Goal: Contribute content: Add original content to the website for others to see

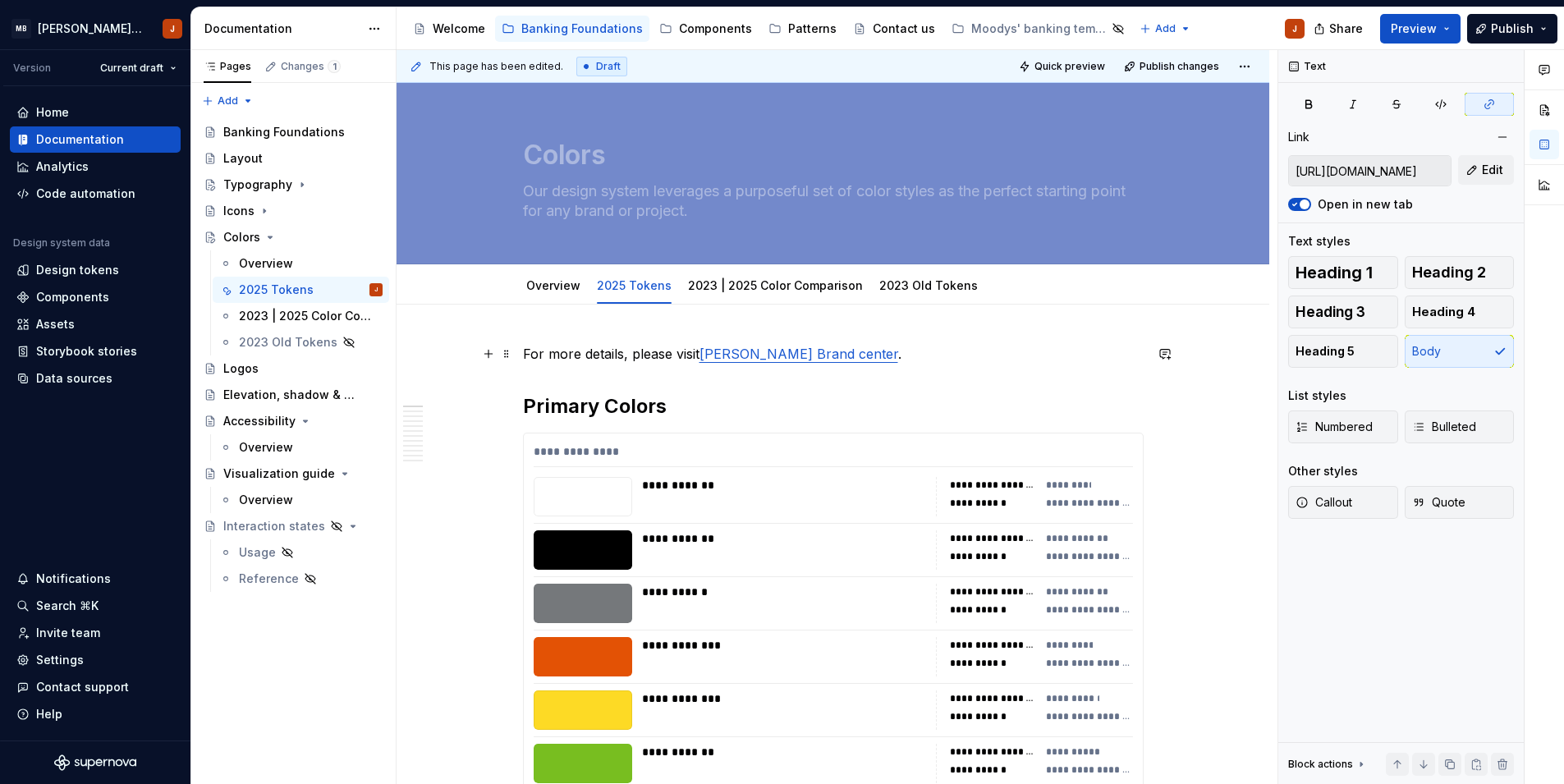
click at [825, 357] on link "[PERSON_NAME] Brand center" at bounding box center [798, 353] width 199 height 16
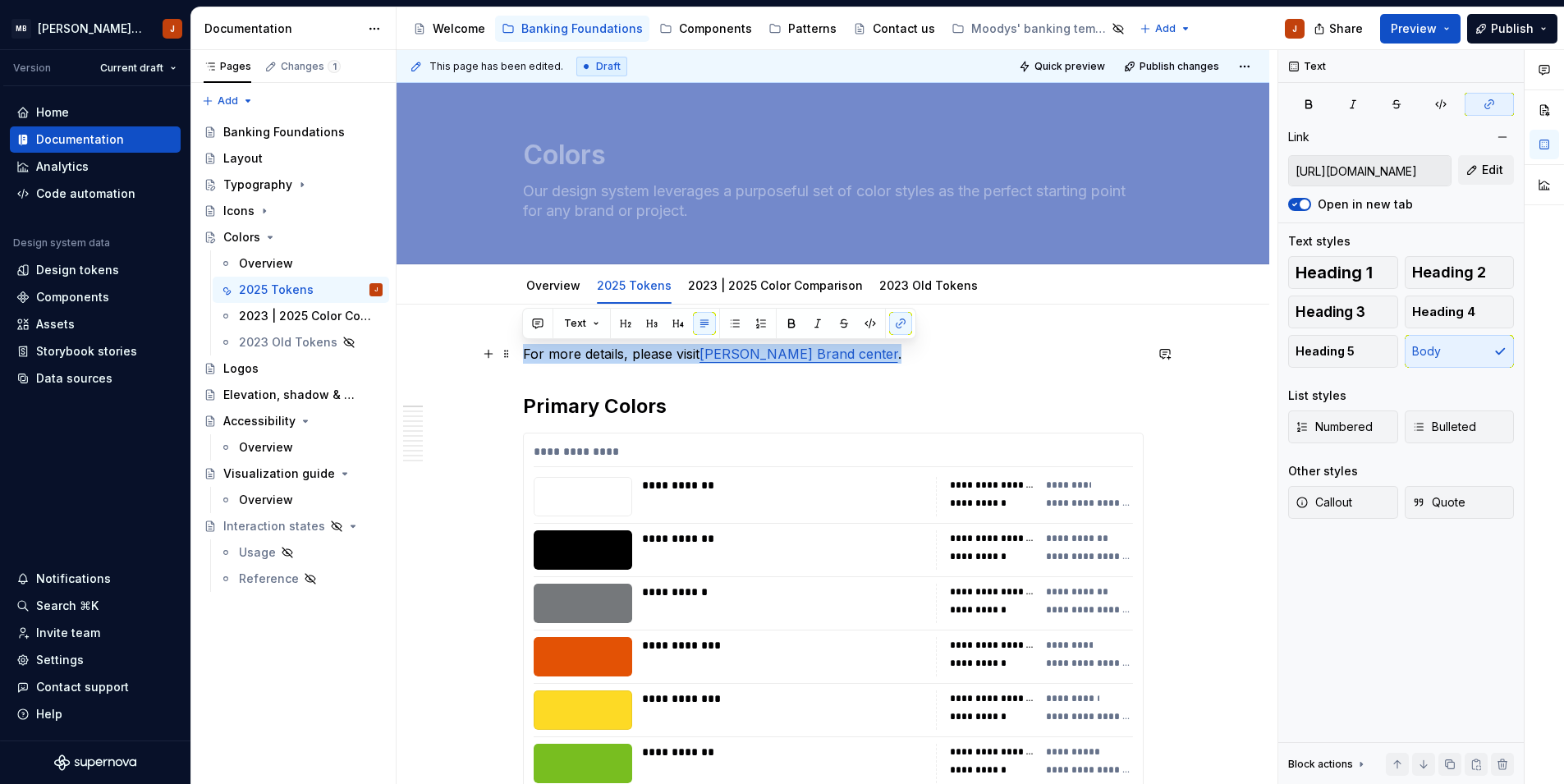
click at [825, 357] on link "[PERSON_NAME] Brand center" at bounding box center [798, 353] width 199 height 16
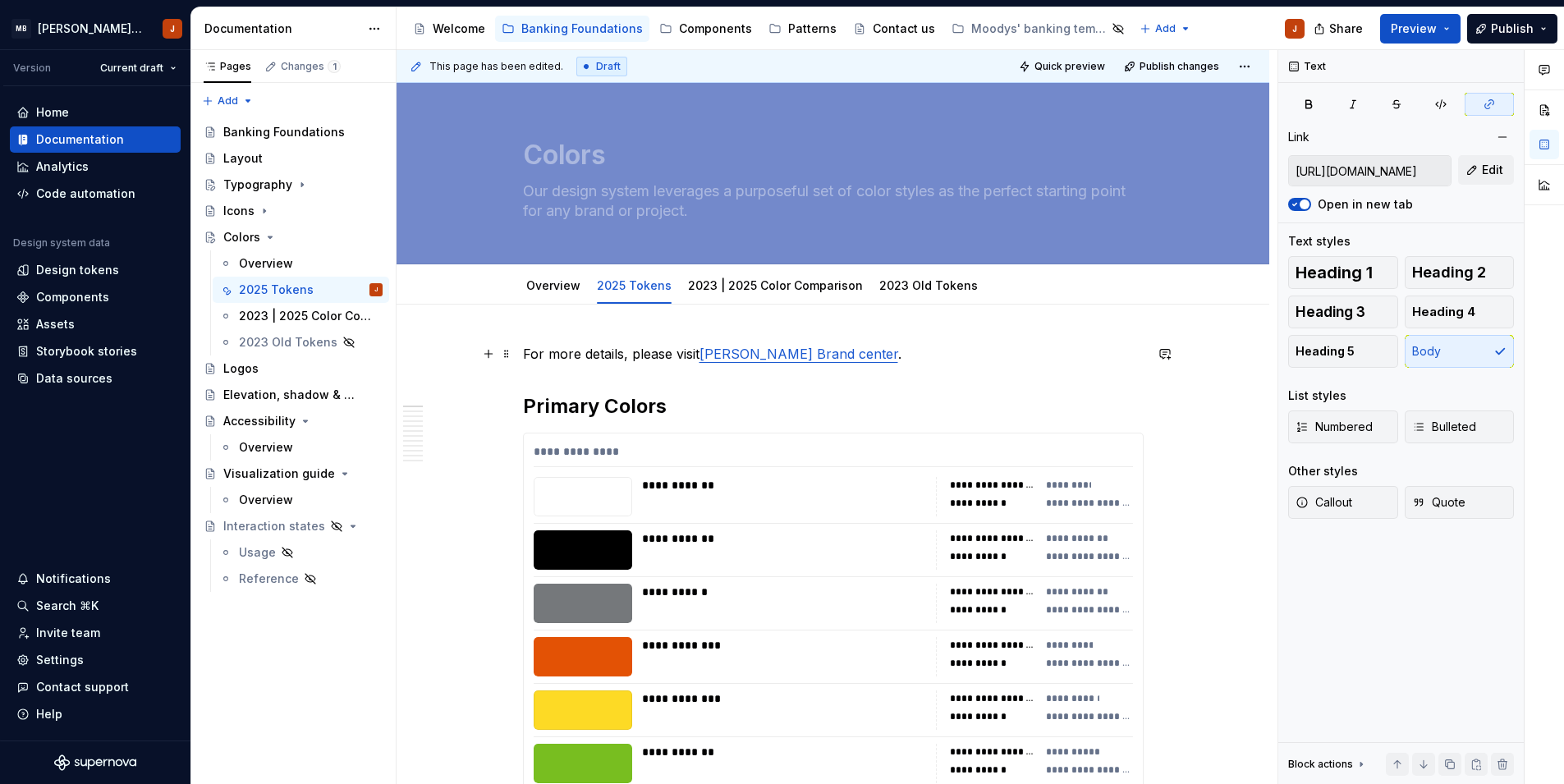
click at [775, 357] on link "[PERSON_NAME] Brand center" at bounding box center [798, 353] width 199 height 16
click at [761, 357] on link "[PERSON_NAME] XD center" at bounding box center [788, 353] width 180 height 16
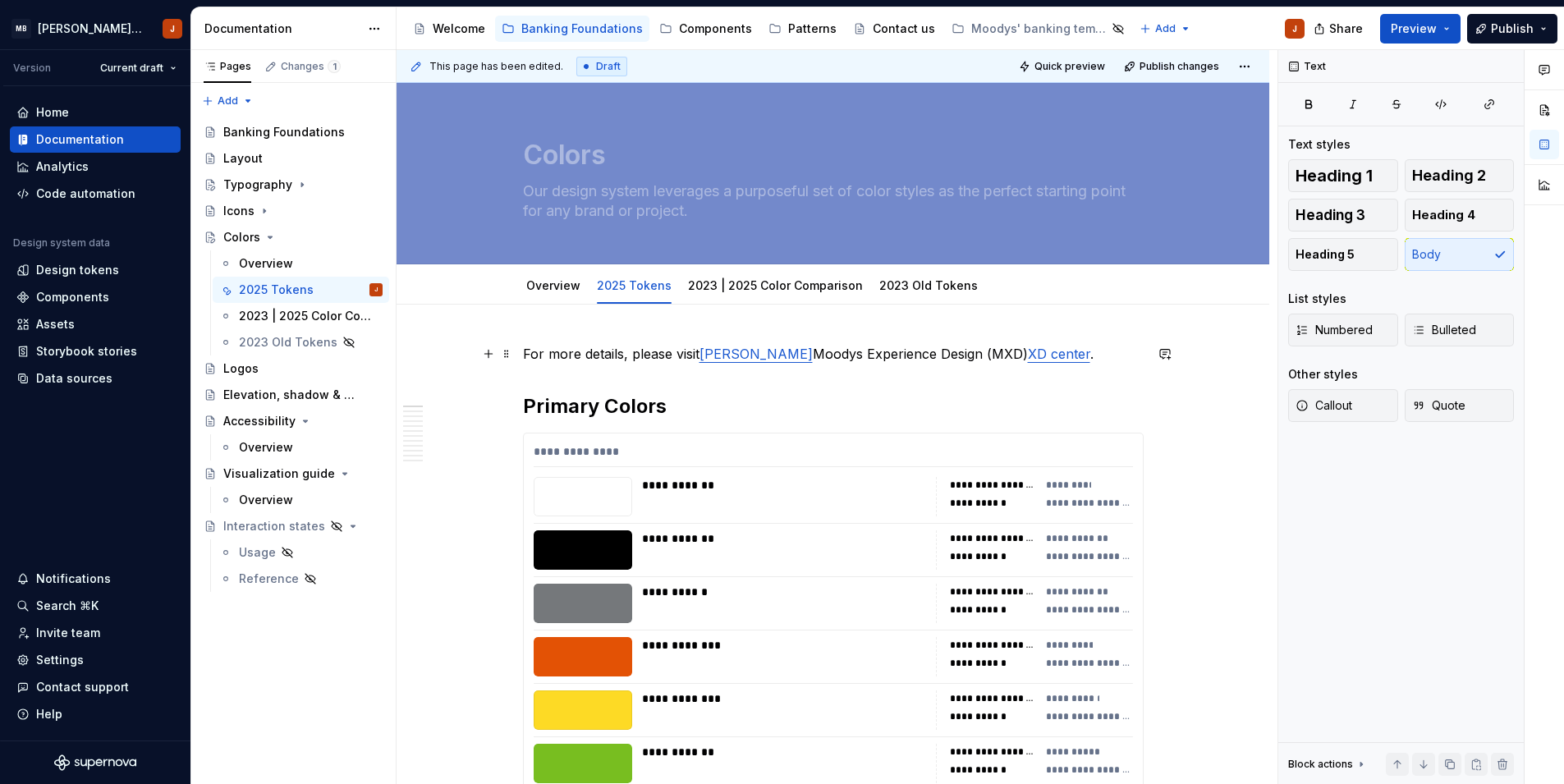
click at [1028, 356] on link "XD center" at bounding box center [1059, 353] width 62 height 16
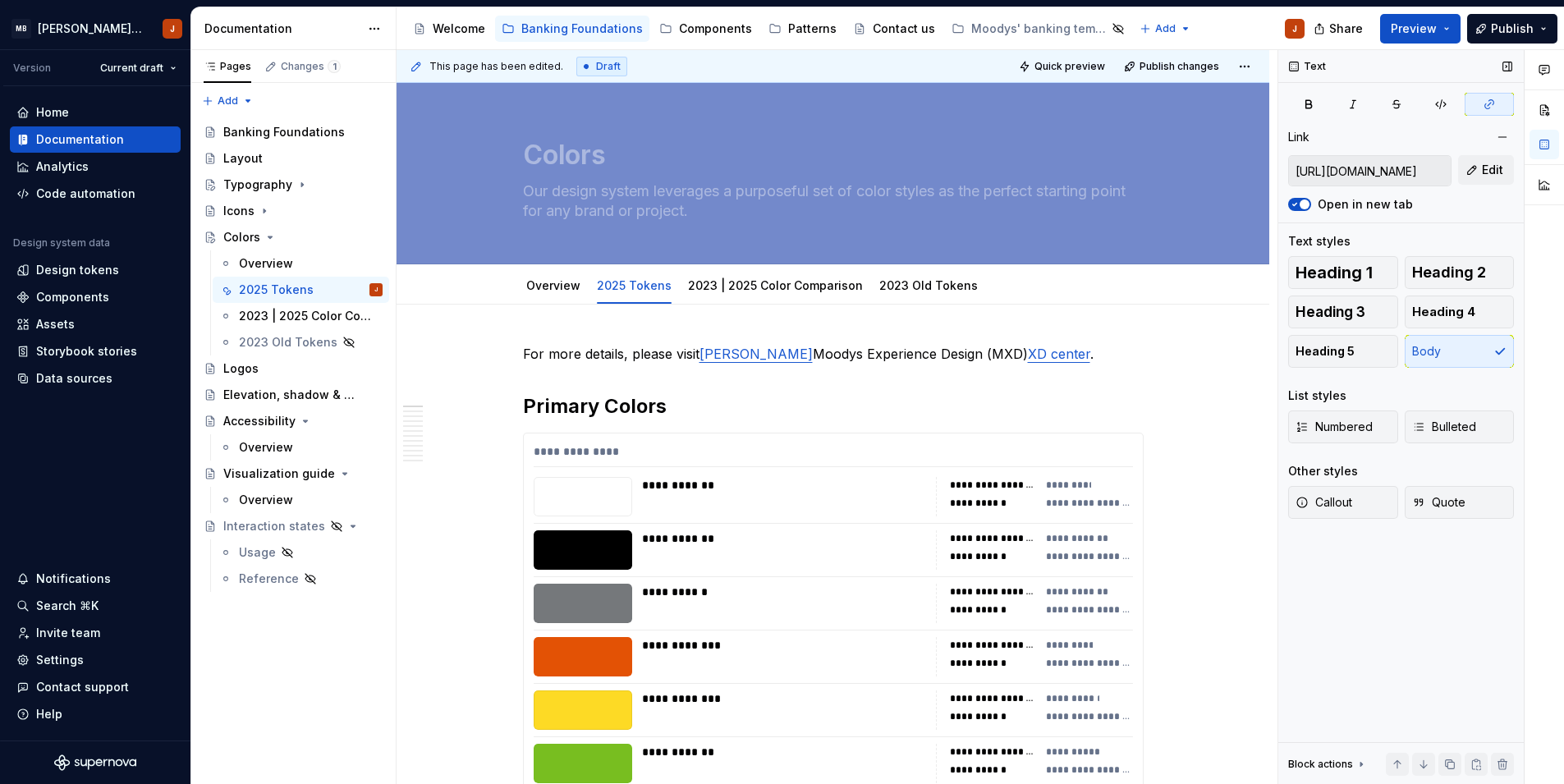
click at [1322, 171] on input "[URL][DOMAIN_NAME]" at bounding box center [1370, 170] width 162 height 30
click at [699, 357] on p "For more details, please visit [PERSON_NAME] Moodys Experience Design (MXD) XD …" at bounding box center [833, 353] width 621 height 19
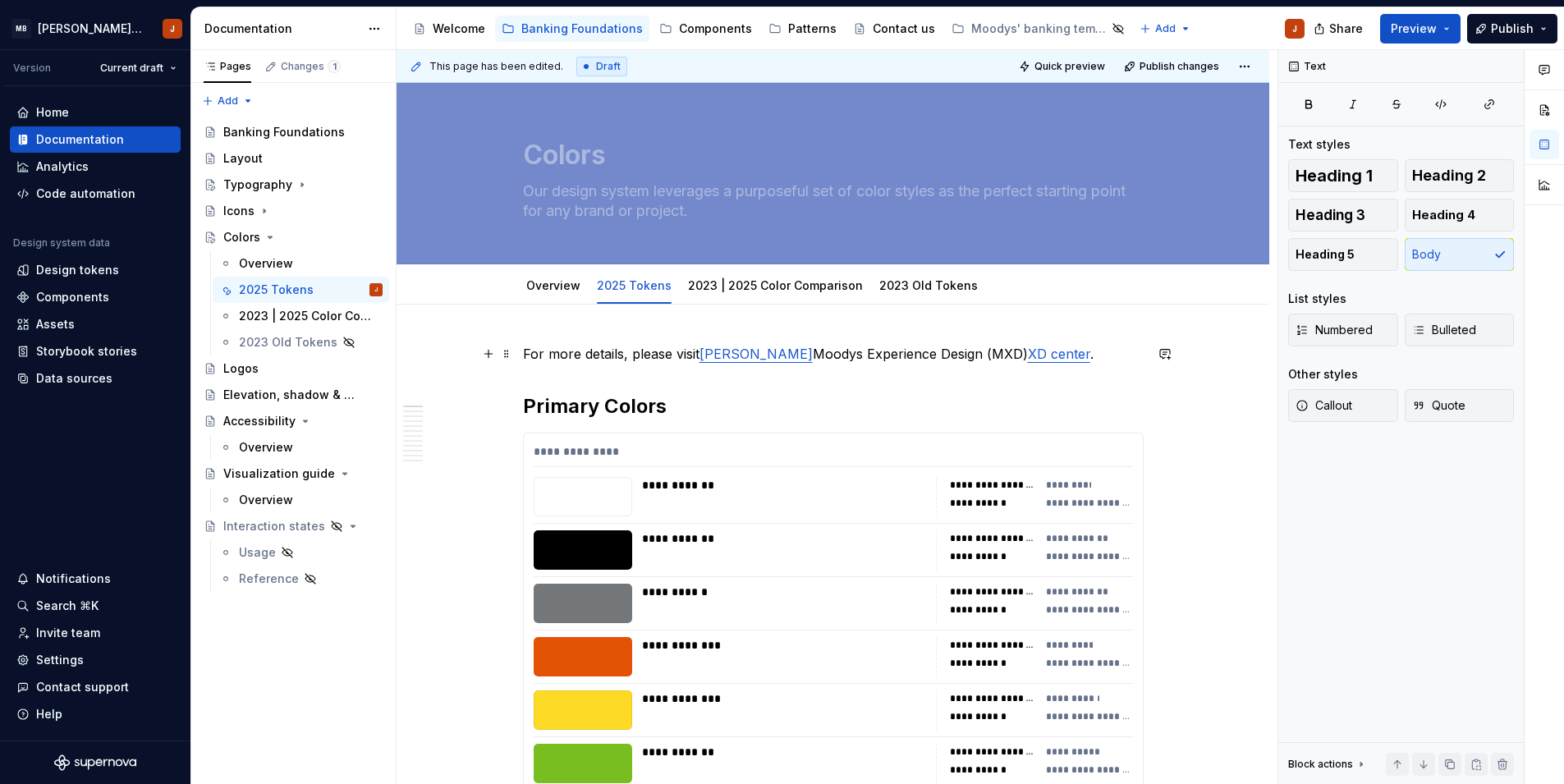
click at [761, 355] on p "For more details, please visit [PERSON_NAME] Moodys Experience Design (MXD) XD …" at bounding box center [833, 353] width 621 height 19
click at [803, 355] on p "For more details, please visit [PERSON_NAME] Moodys Experience Design (MXD) XD …" at bounding box center [833, 353] width 621 height 19
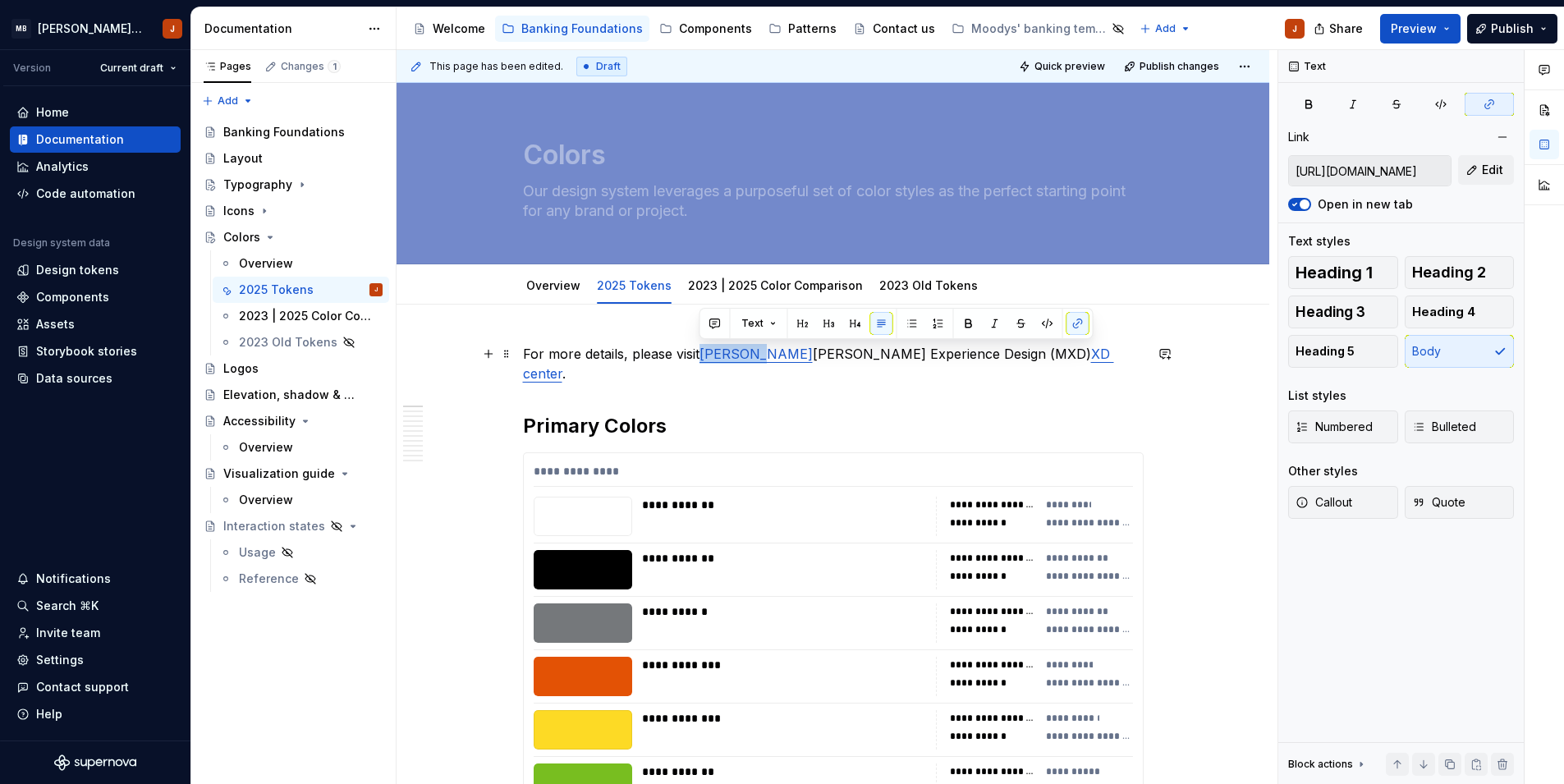
drag, startPoint x: 700, startPoint y: 357, endPoint x: 759, endPoint y: 362, distance: 59.2
click at [759, 362] on p "For more details, please visit [PERSON_NAME] [PERSON_NAME] Experience Design (M…" at bounding box center [833, 363] width 621 height 40
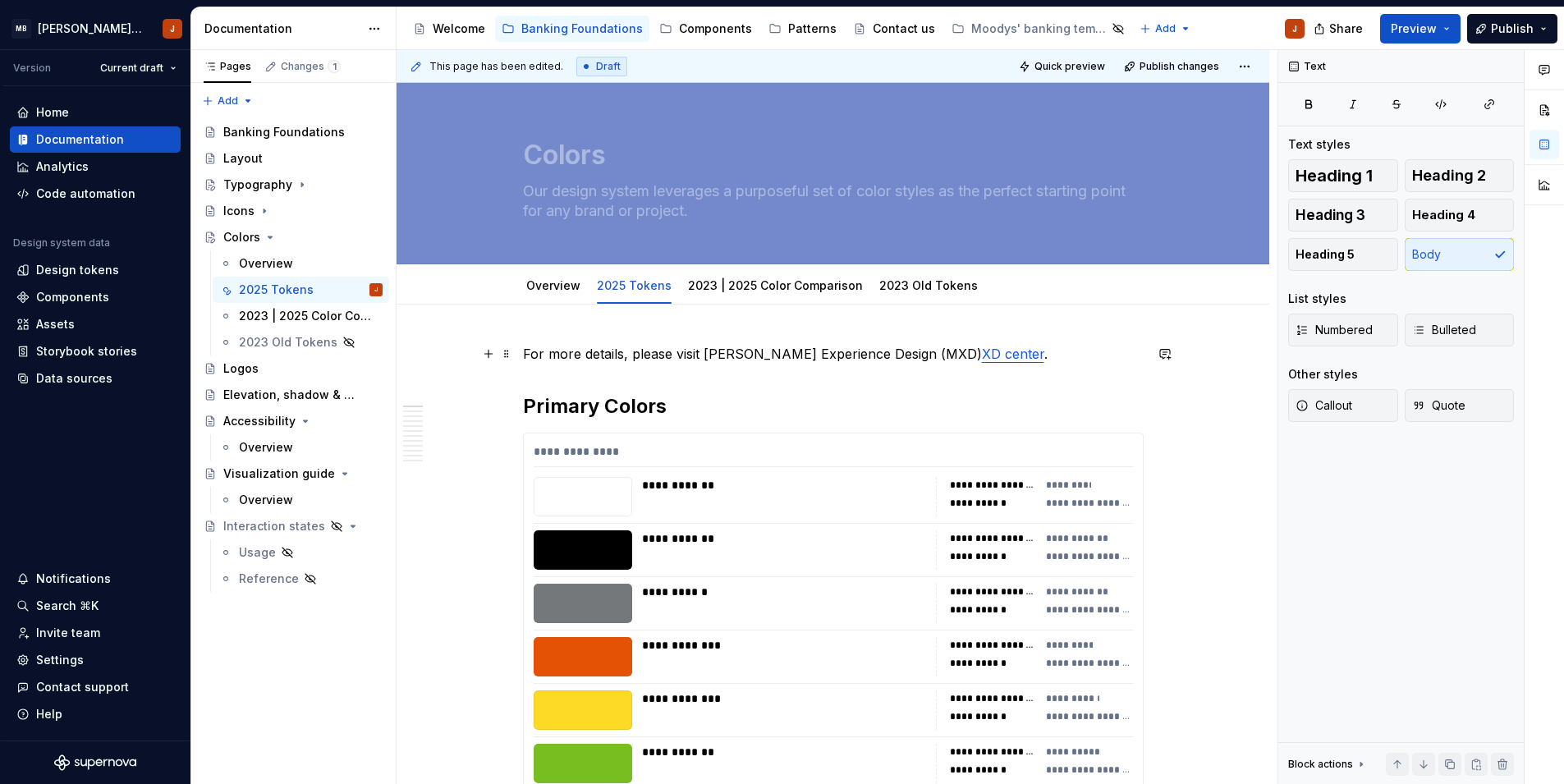
click at [981, 352] on link "XD center" at bounding box center [1013, 353] width 62 height 16
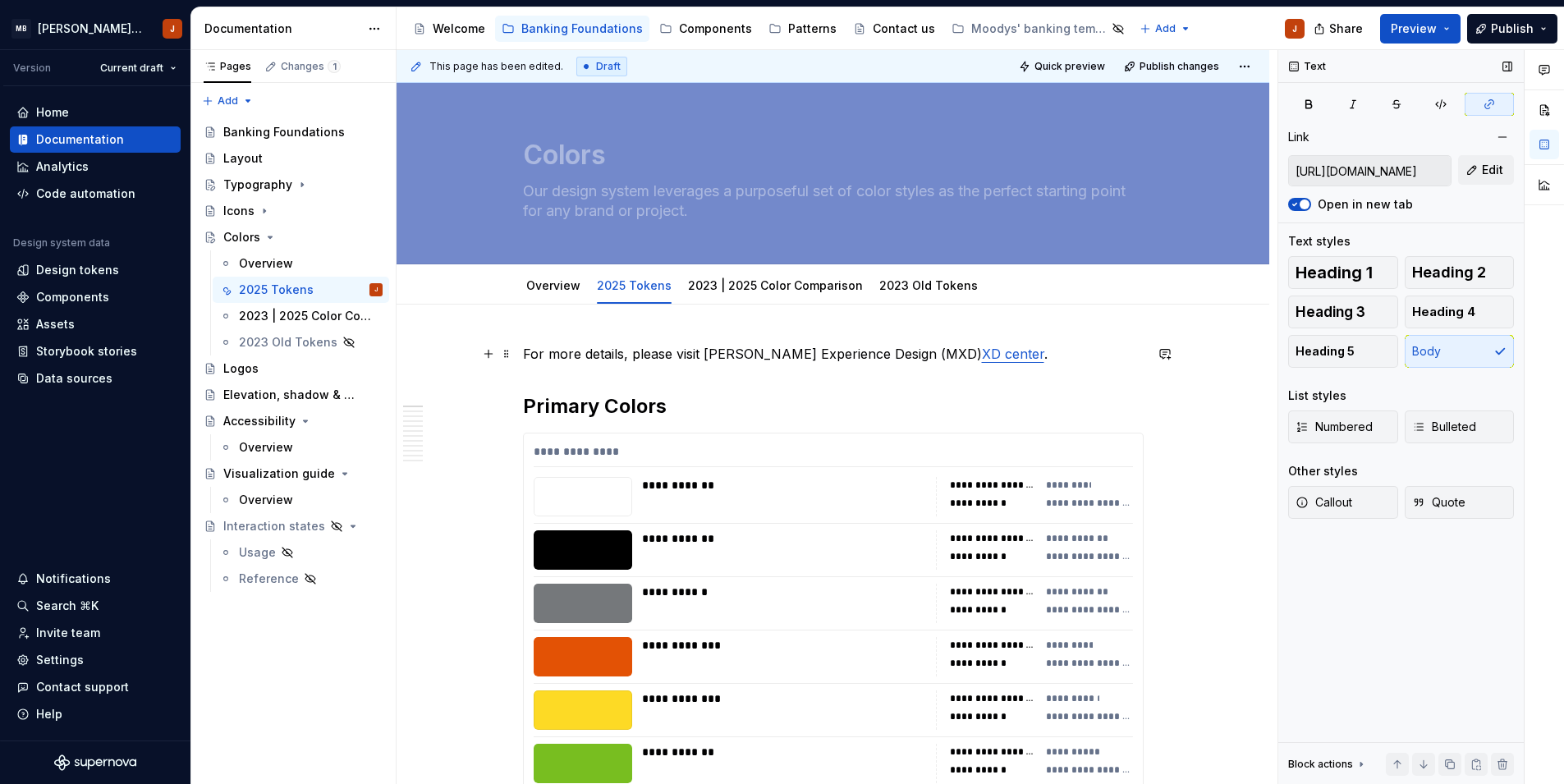
type textarea "*"
click at [1341, 182] on input "[URL][DOMAIN_NAME]" at bounding box center [1370, 170] width 162 height 30
click at [1496, 167] on span "Edit" at bounding box center [1491, 169] width 21 height 16
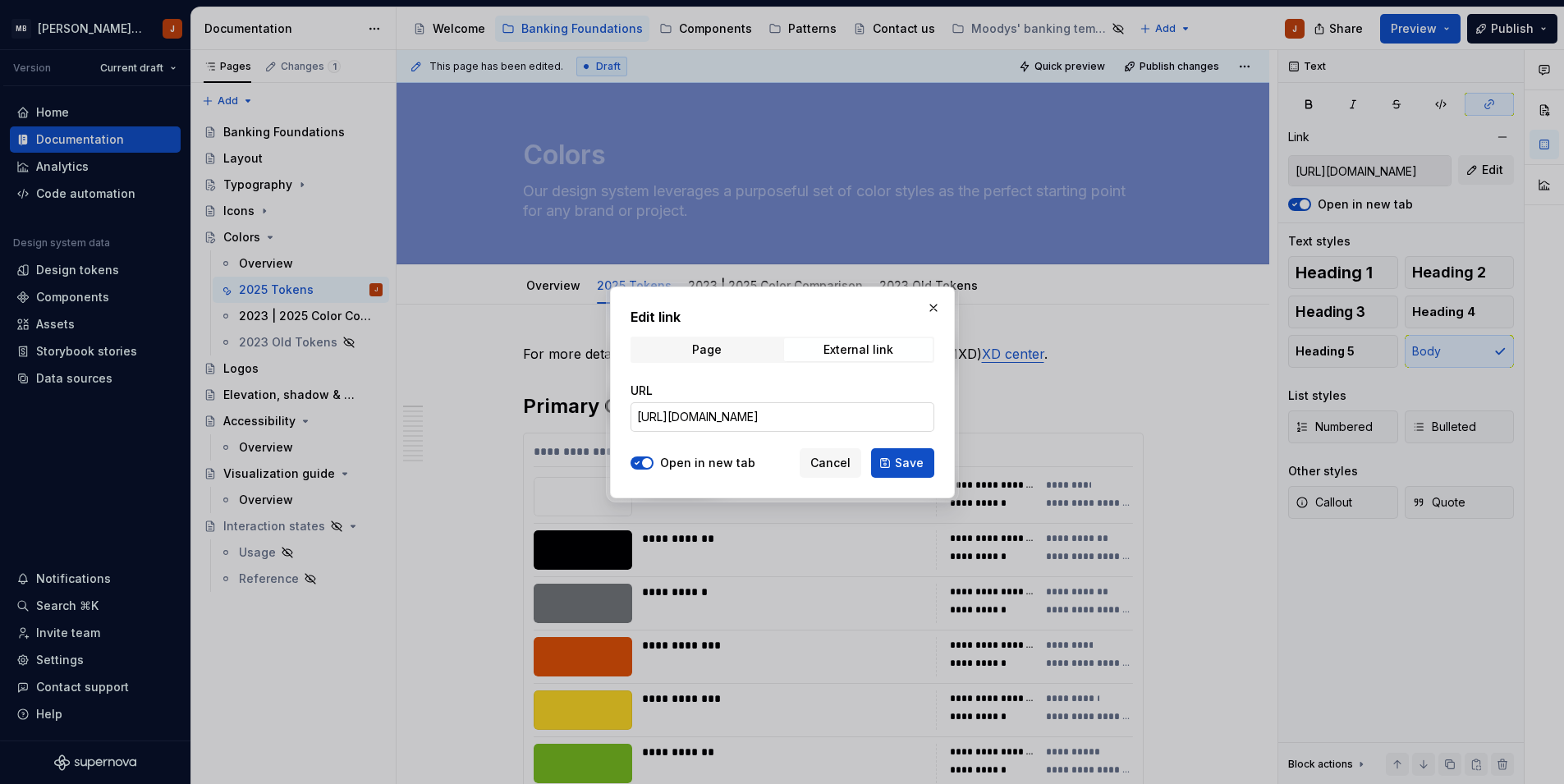
click at [869, 415] on input "[URL][DOMAIN_NAME]" at bounding box center [782, 416] width 304 height 30
click at [841, 464] on span "Cancel" at bounding box center [830, 462] width 40 height 16
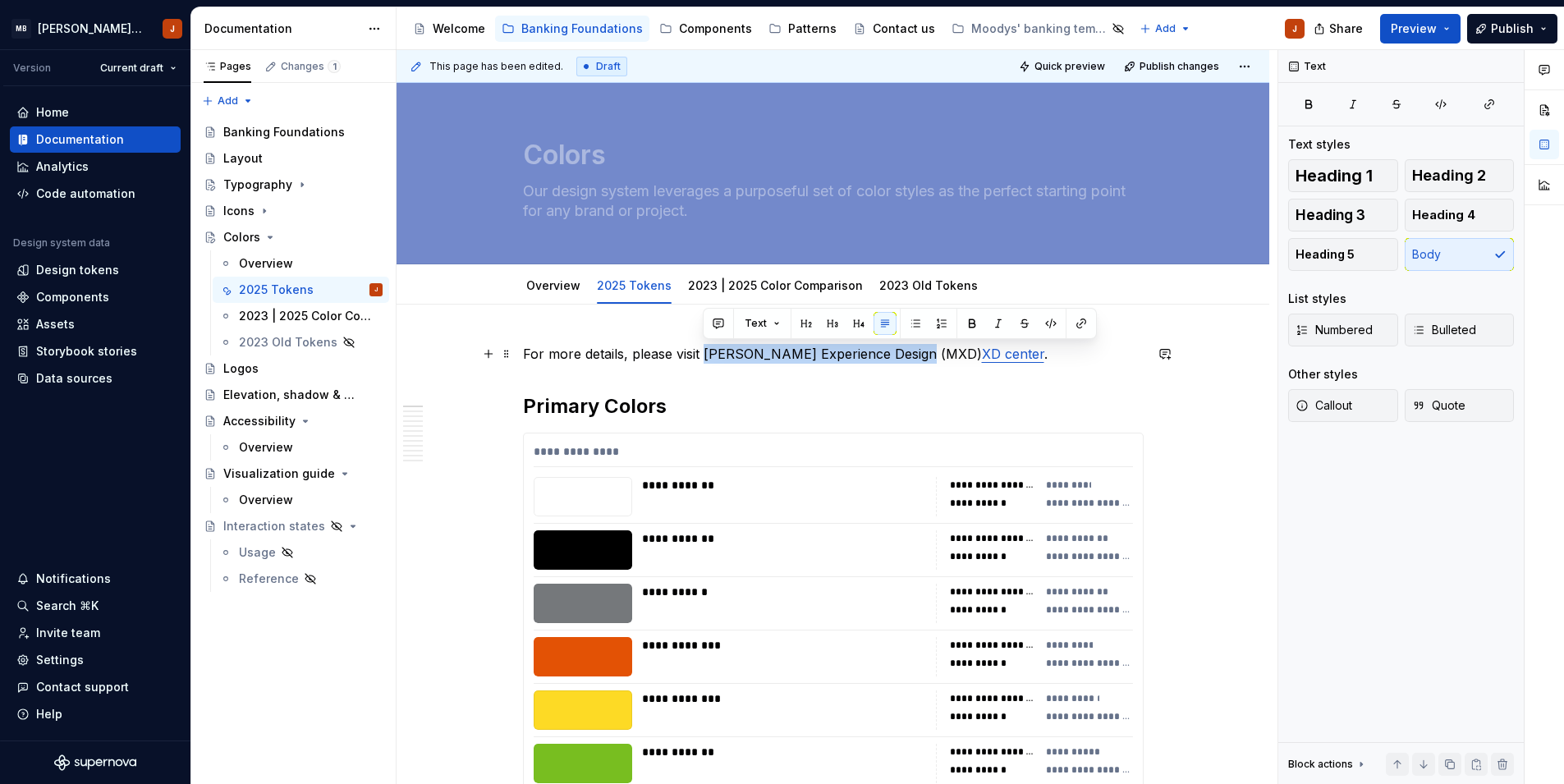
drag, startPoint x: 706, startPoint y: 355, endPoint x: 916, endPoint y: 358, distance: 210.0
click at [916, 358] on p "For more details, please visit [PERSON_NAME] Experience Design (MXD) XD center ." at bounding box center [833, 353] width 621 height 19
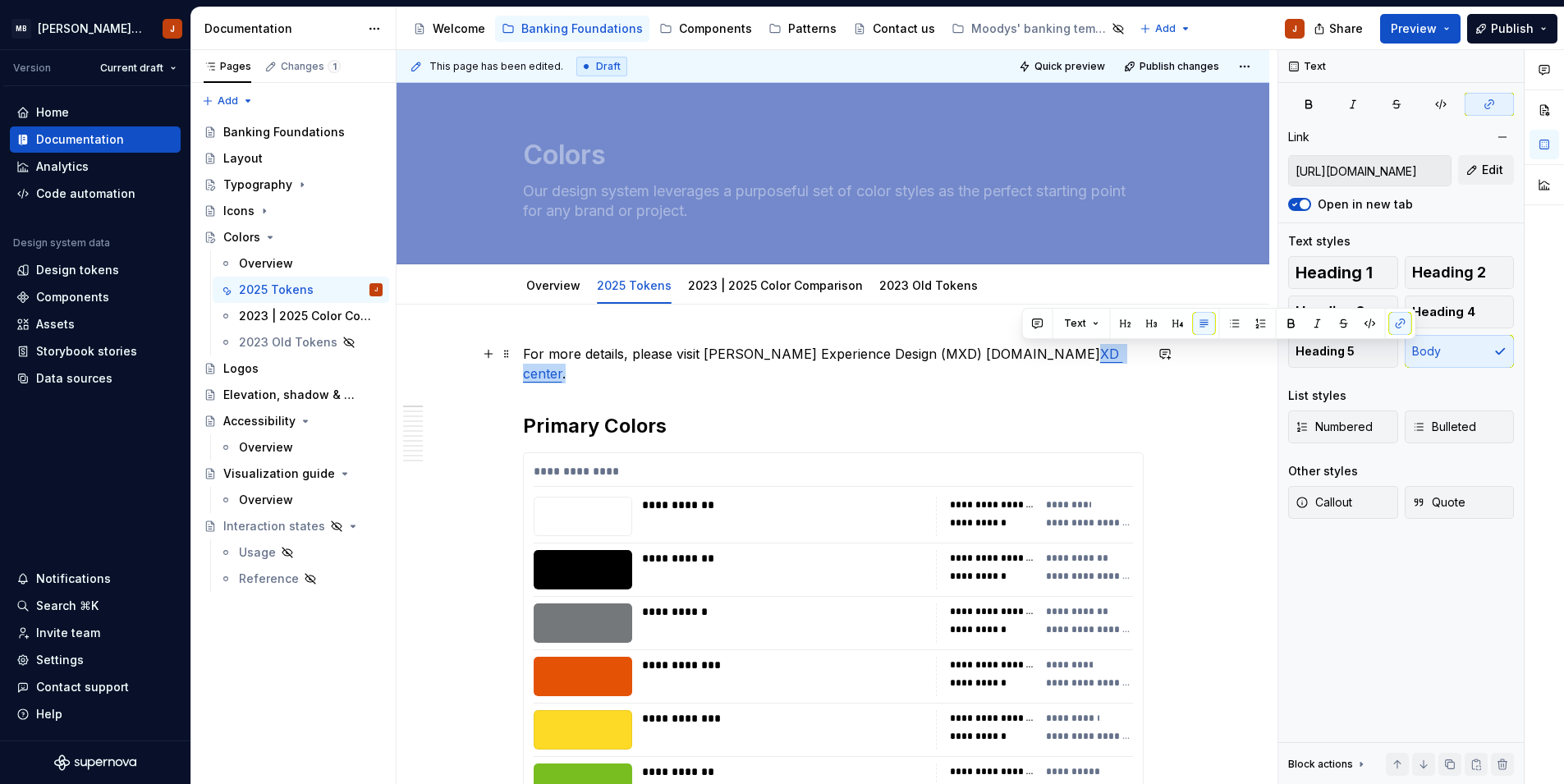
drag, startPoint x: 1101, startPoint y: 357, endPoint x: 1024, endPoint y: 355, distance: 77.0
click at [1024, 355] on p "For more details, please visit [PERSON_NAME] Experience Design (MXD) [DOMAIN_NA…" at bounding box center [833, 363] width 621 height 40
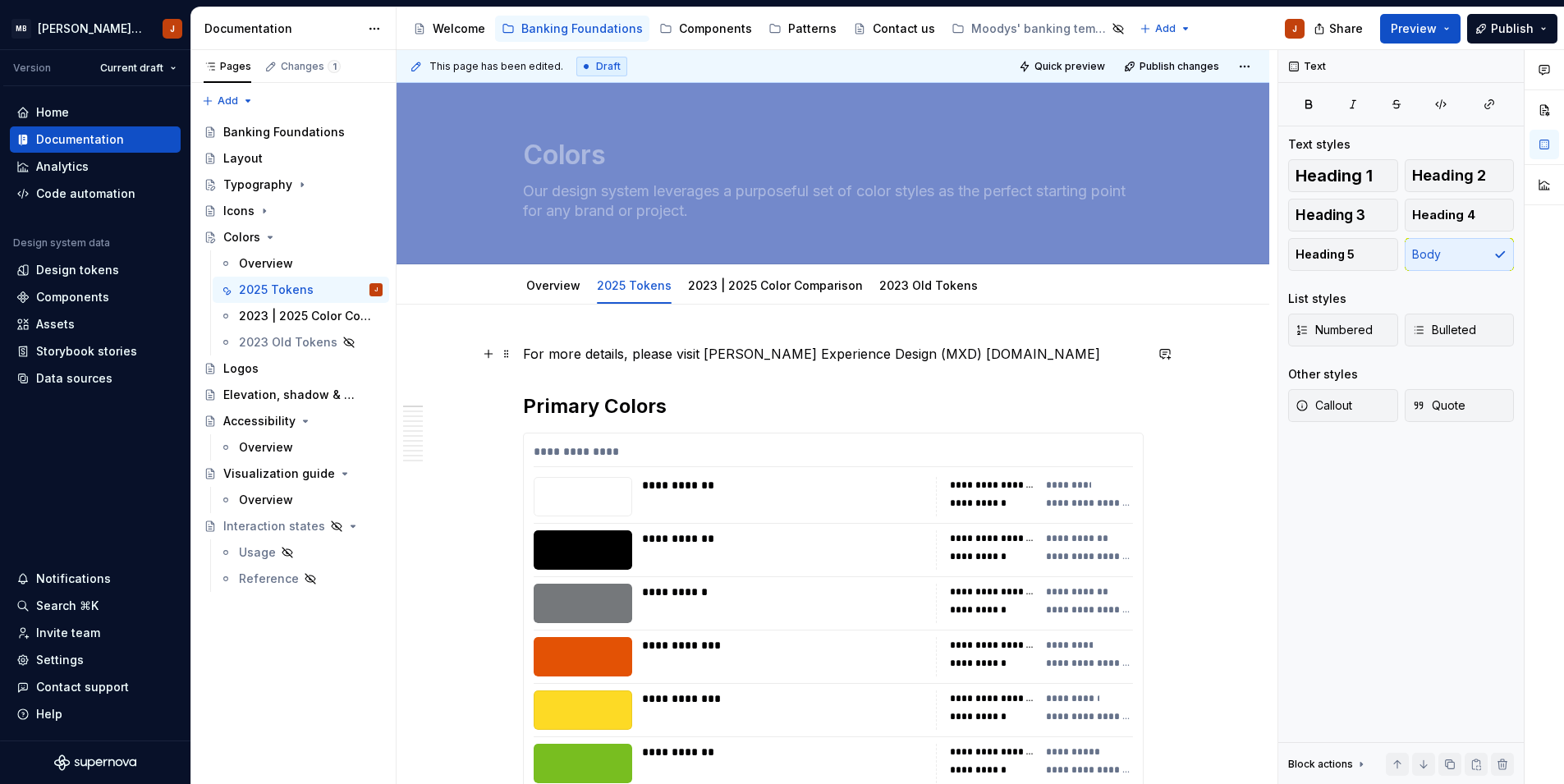
click at [748, 352] on p "For more details, please visit [PERSON_NAME] Experience Design (MXD) [DOMAIN_NA…" at bounding box center [833, 353] width 621 height 19
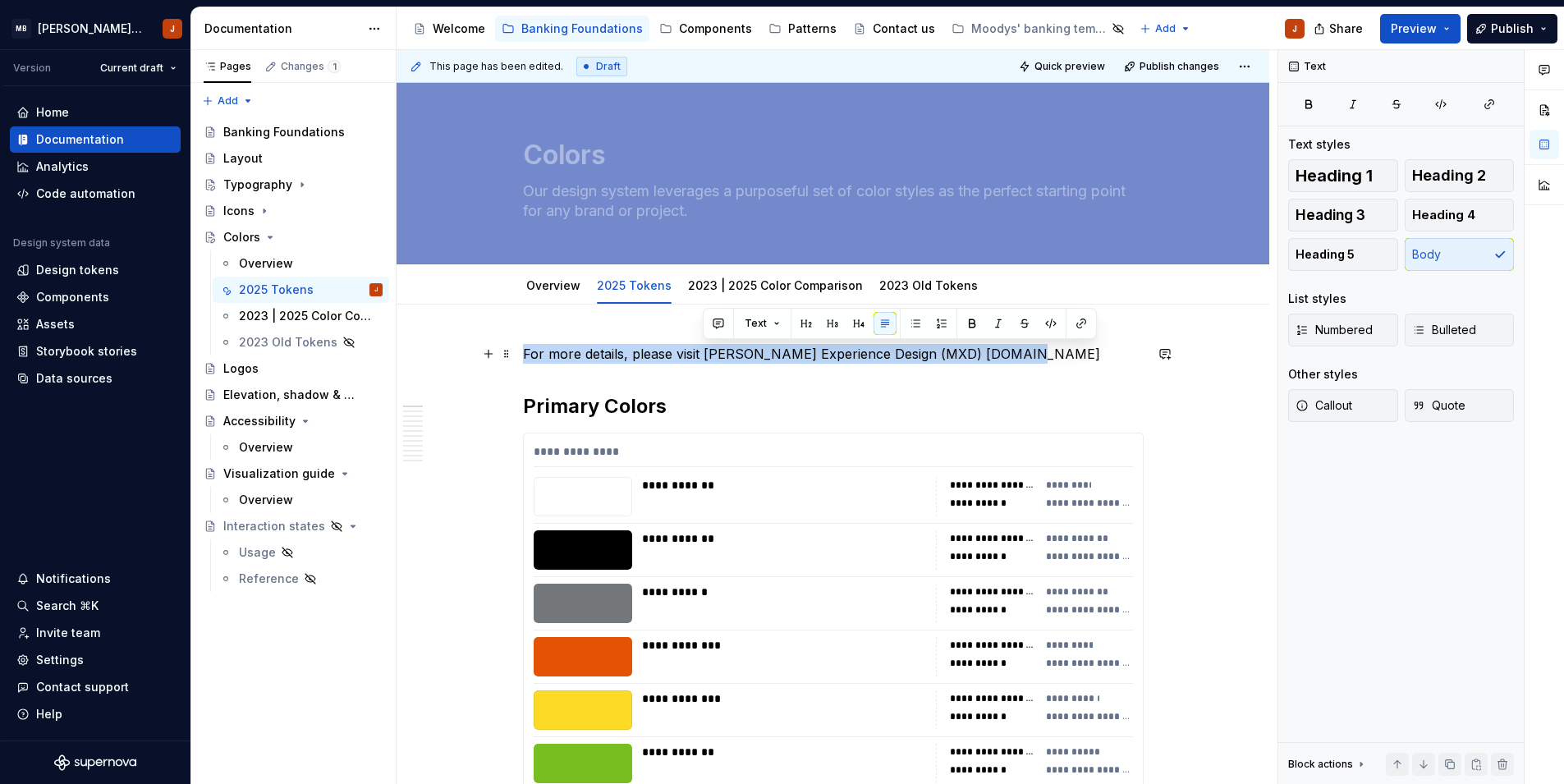
click at [748, 352] on p "For more details, please visit [PERSON_NAME] Experience Design (MXD) [DOMAIN_NA…" at bounding box center [833, 353] width 621 height 19
click at [756, 360] on p "For more details, please visit [PERSON_NAME] Experience Design (MXD) [DOMAIN_NA…" at bounding box center [833, 353] width 621 height 19
drag, startPoint x: 701, startPoint y: 356, endPoint x: 1031, endPoint y: 346, distance: 330.2
click at [1031, 346] on p "For more details, please visit [PERSON_NAME] Experience Design (MXD) [DOMAIN_NA…" at bounding box center [833, 353] width 621 height 19
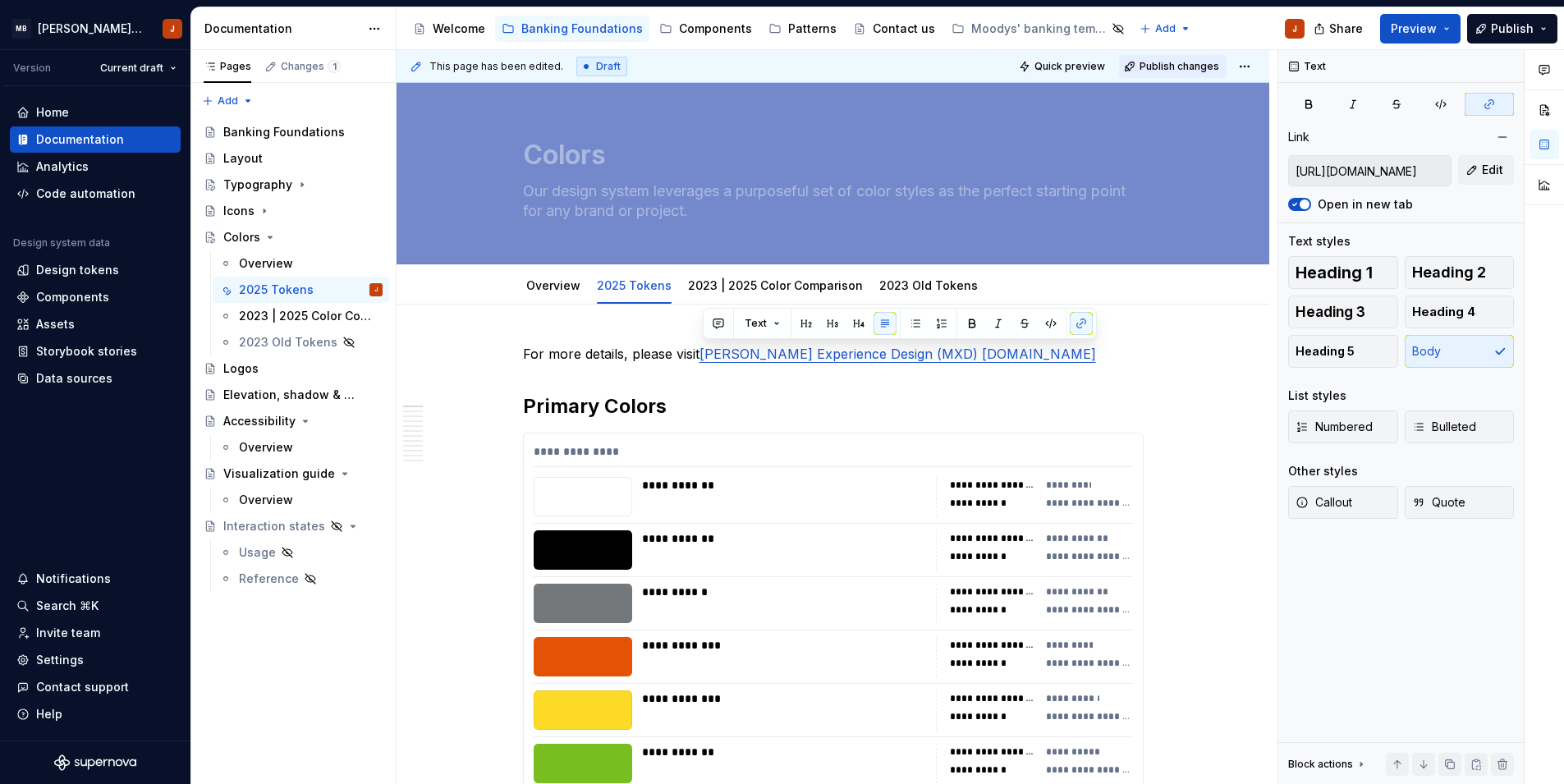
click at [1176, 67] on span "Publish changes" at bounding box center [1179, 67] width 79 height 13
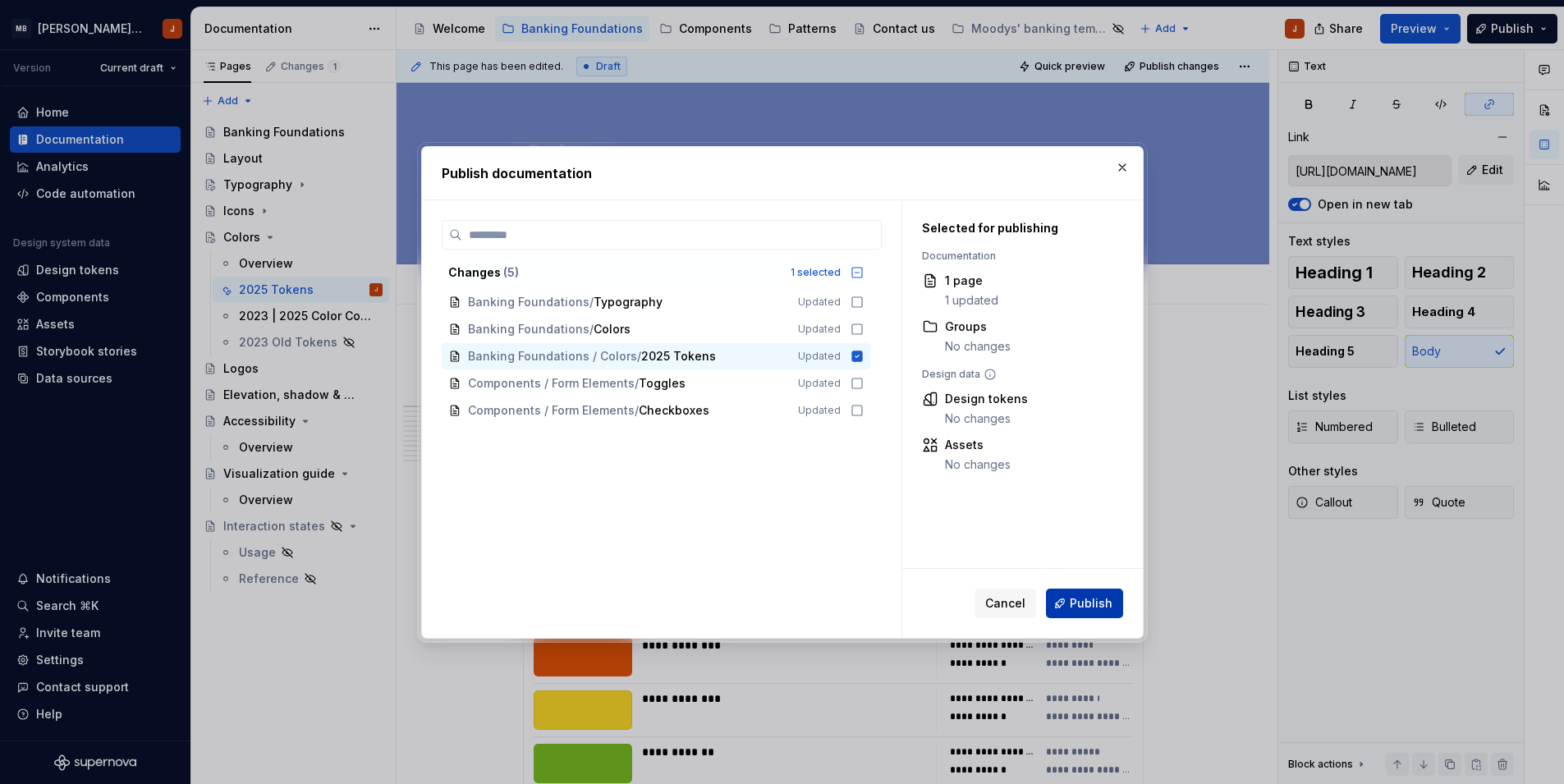
click at [1099, 599] on span "Publish" at bounding box center [1091, 603] width 43 height 16
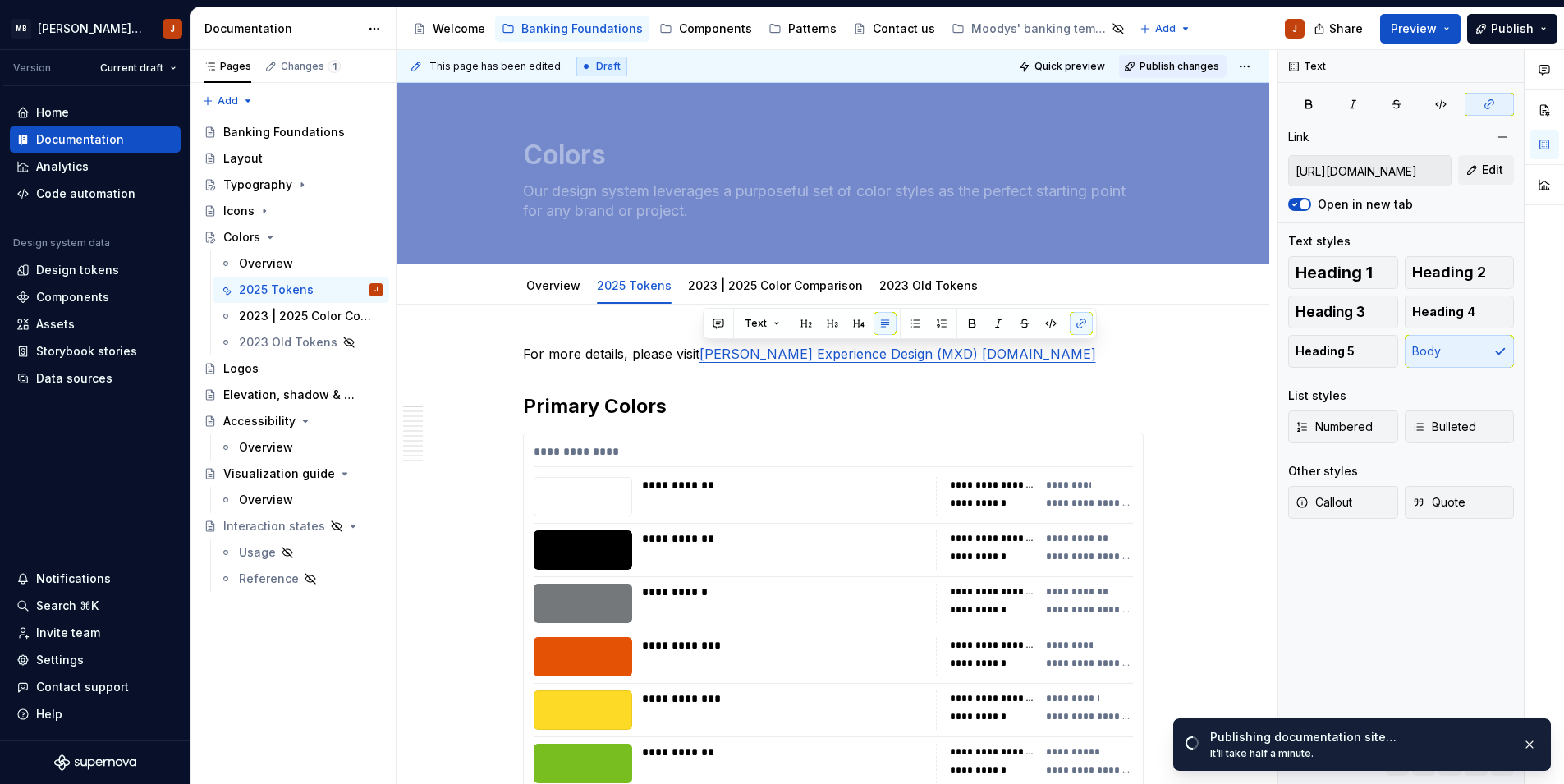
click at [1157, 74] on button "Publish changes" at bounding box center [1173, 66] width 108 height 23
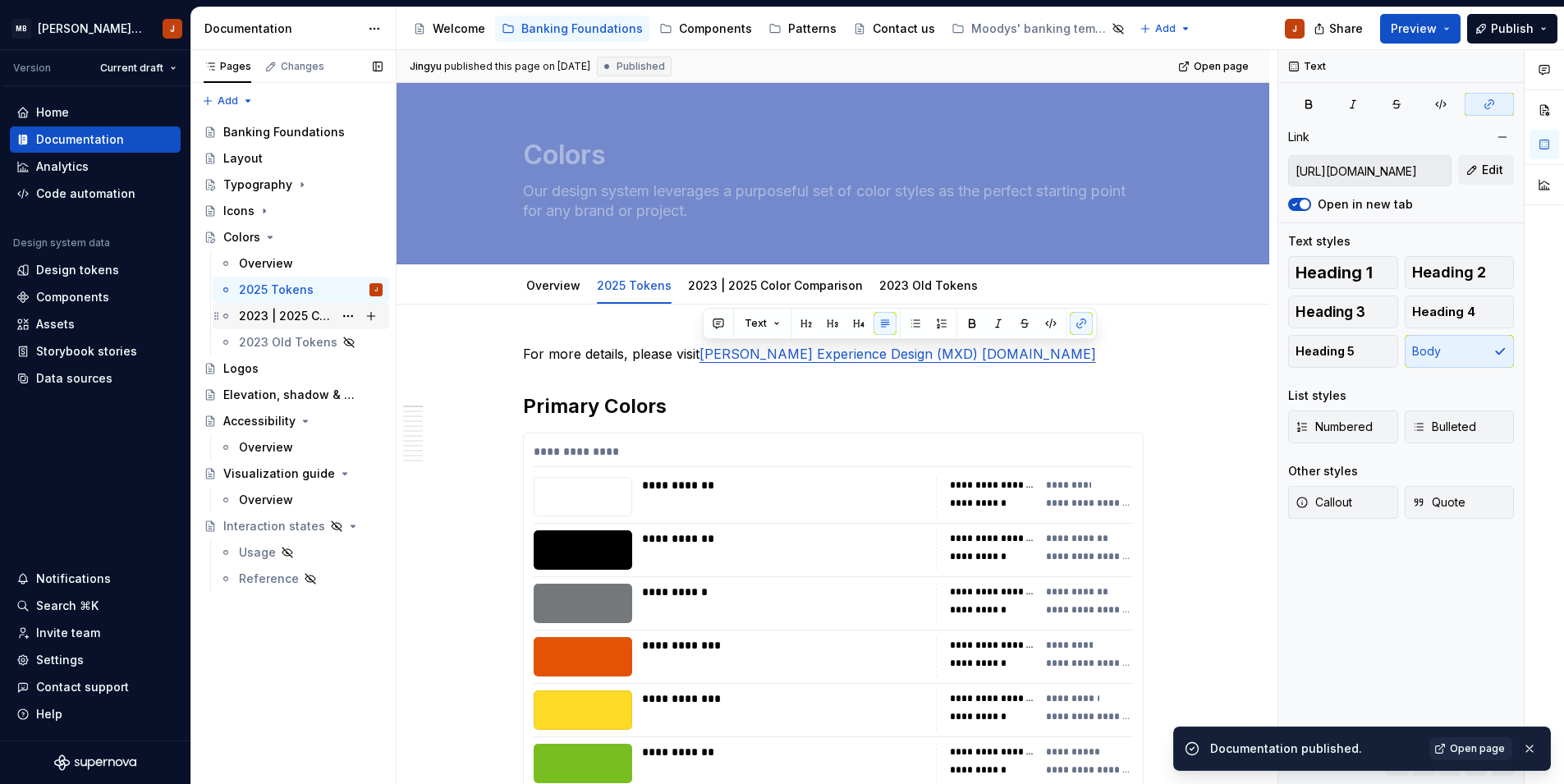
click at [315, 319] on div "2023 | 2025 Color Comparison" at bounding box center [286, 315] width 94 height 16
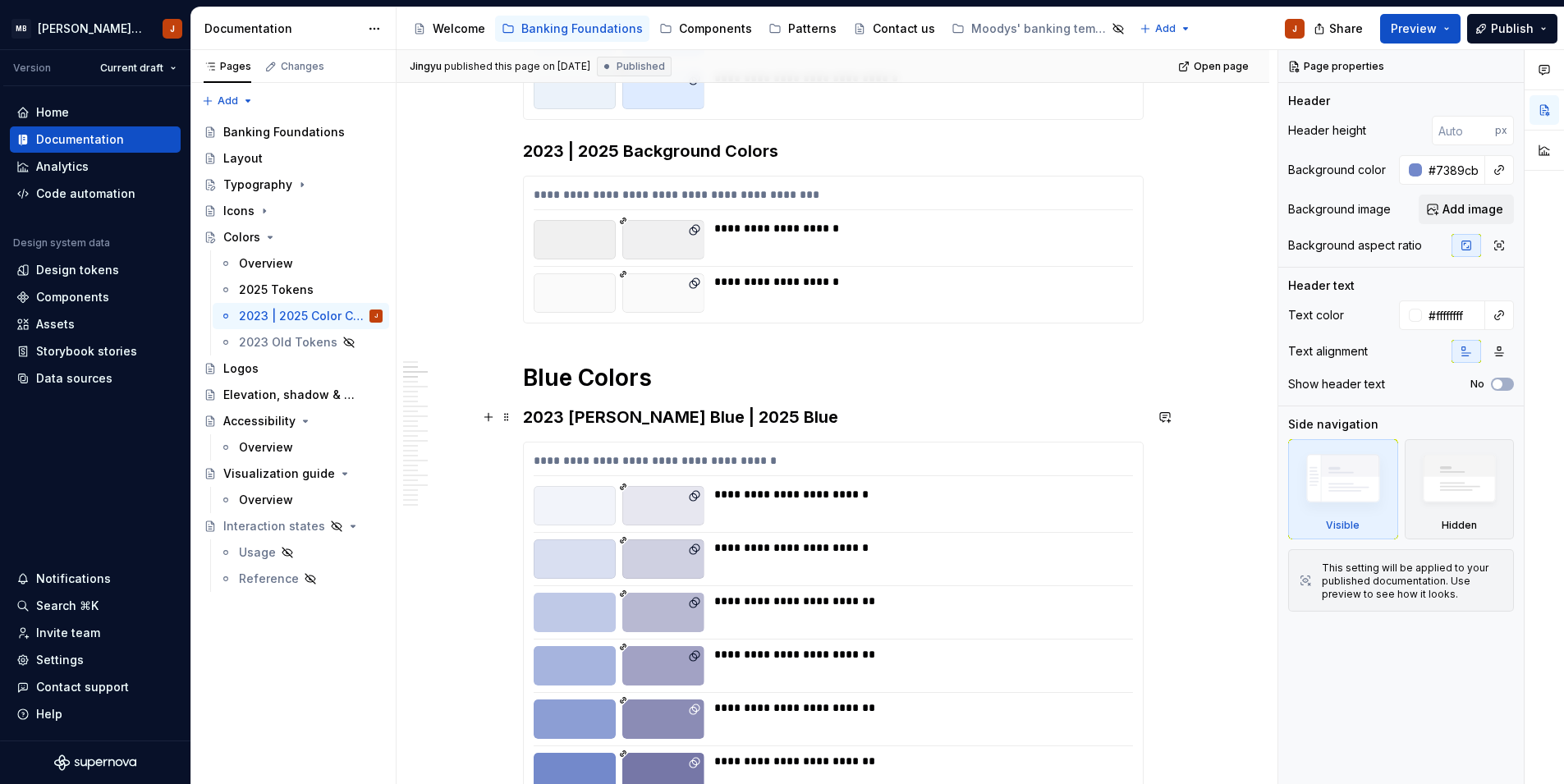
scroll to position [735, 0]
type textarea "*"
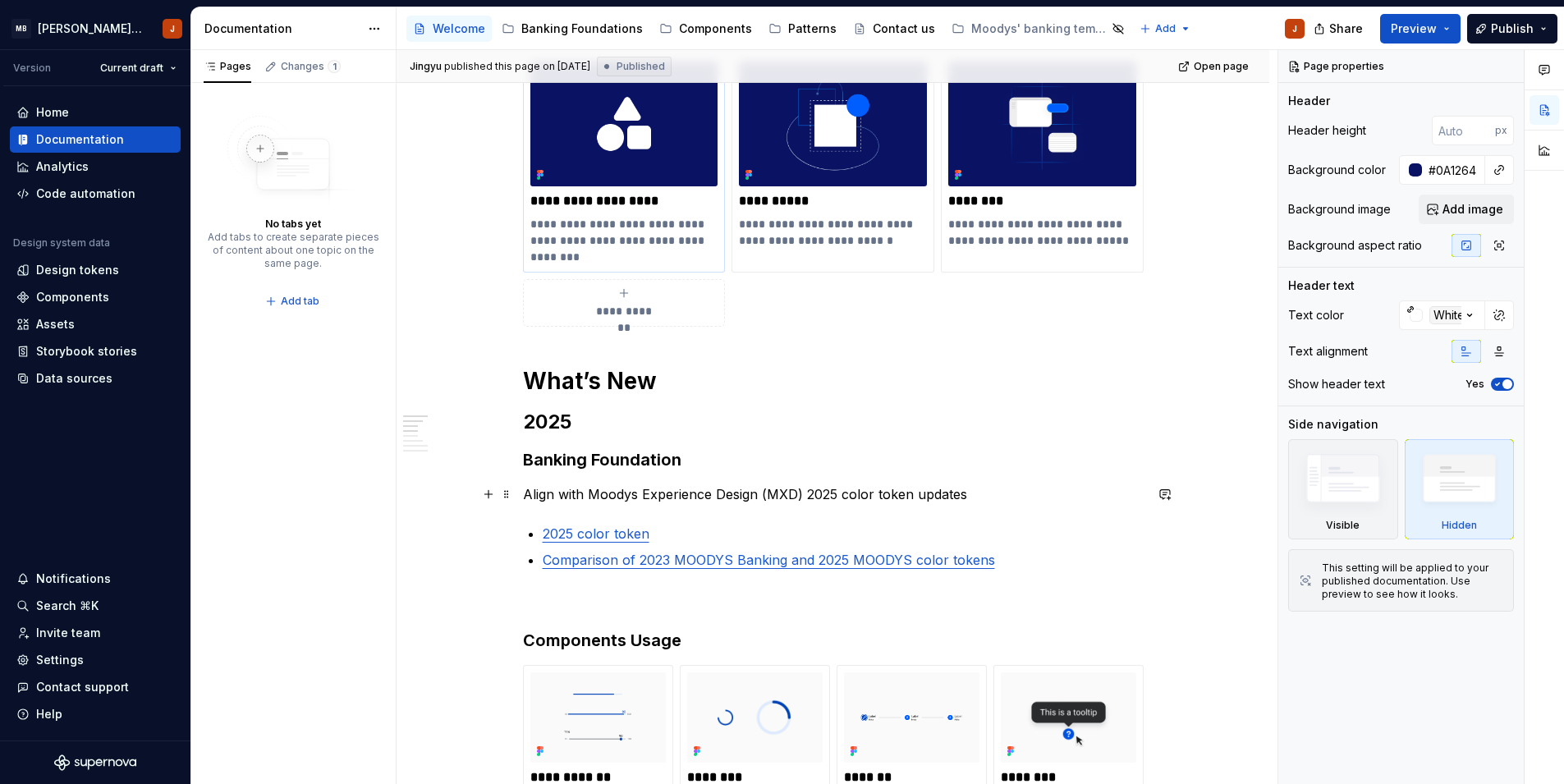
scroll to position [436, 0]
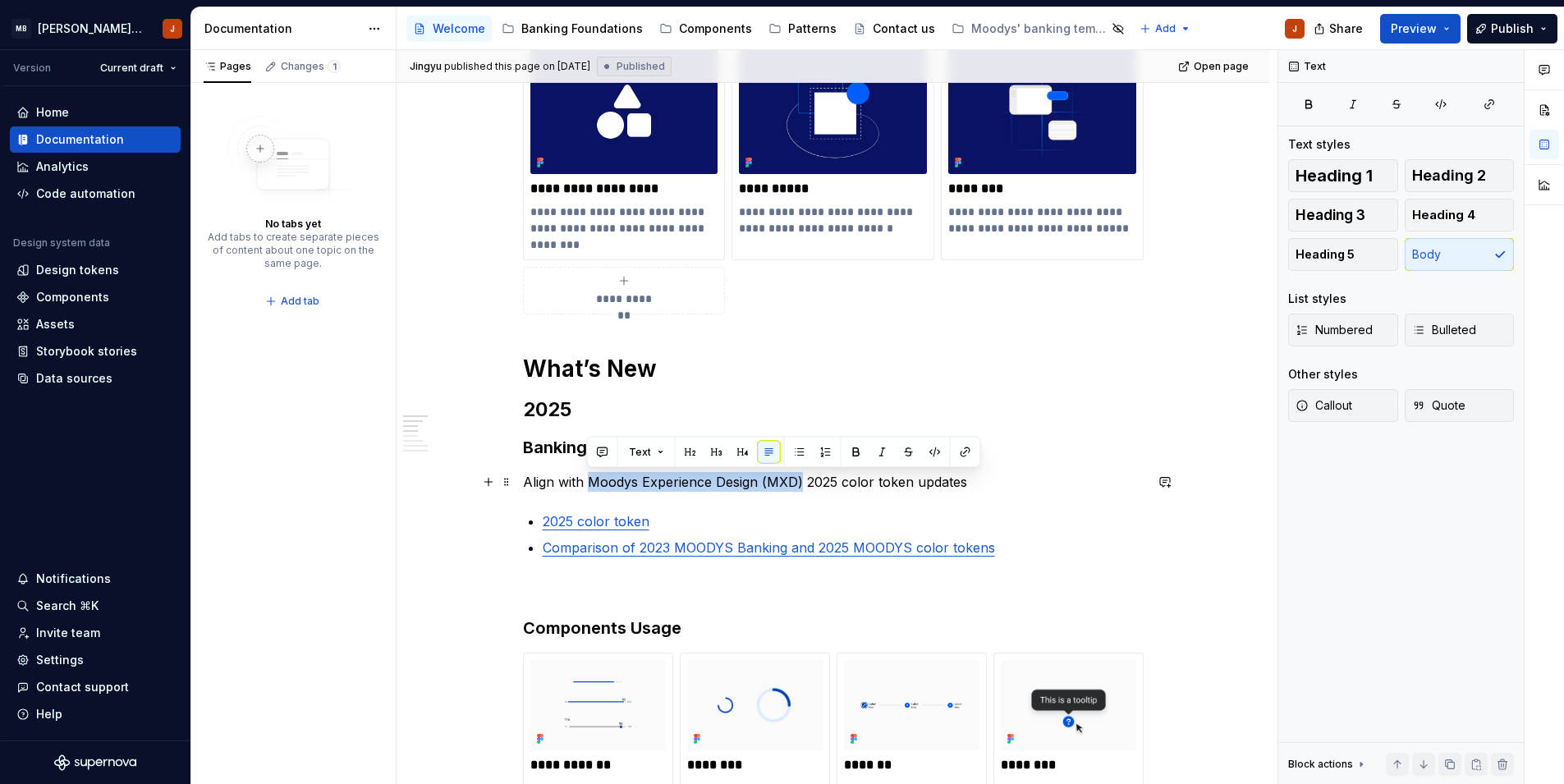
drag, startPoint x: 591, startPoint y: 484, endPoint x: 801, endPoint y: 483, distance: 210.0
click at [801, 483] on p "Align with Moodys Experience Design (MXD) 2025 color token updates" at bounding box center [833, 481] width 621 height 19
copy p "Moodys Experience Design (MXD)"
type textarea "*"
